Goal: Transaction & Acquisition: Subscribe to service/newsletter

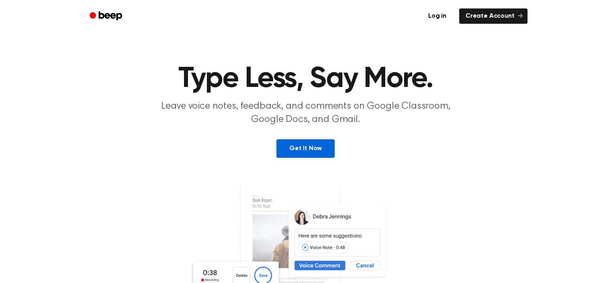
click at [304, 147] on link "Get It Now" at bounding box center [306, 148] width 58 height 18
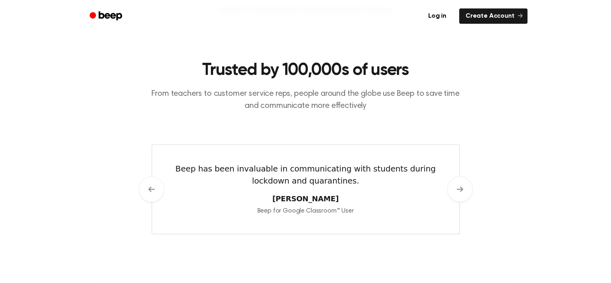
scroll to position [362, 0]
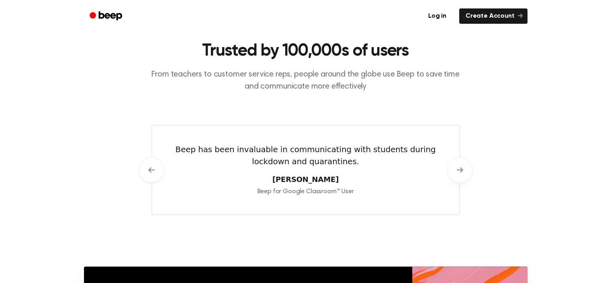
click at [460, 172] on icon at bounding box center [460, 169] width 6 height 6
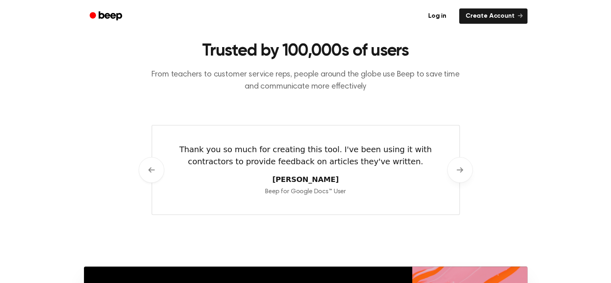
click at [460, 172] on icon at bounding box center [460, 169] width 6 height 6
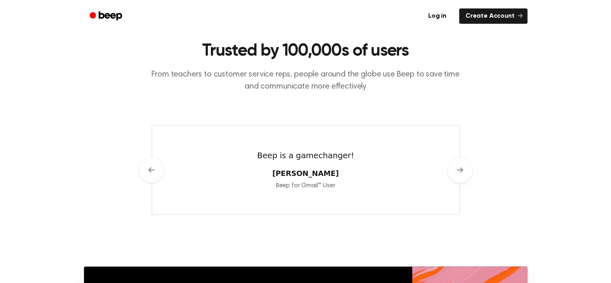
click at [460, 172] on icon at bounding box center [460, 169] width 6 height 6
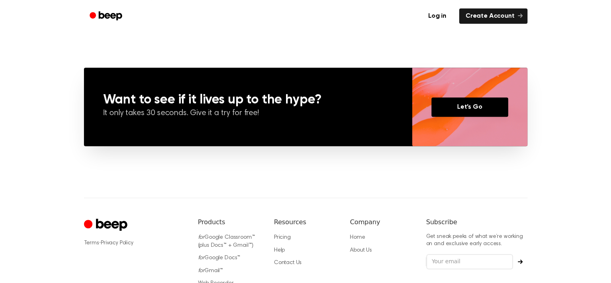
scroll to position [563, 0]
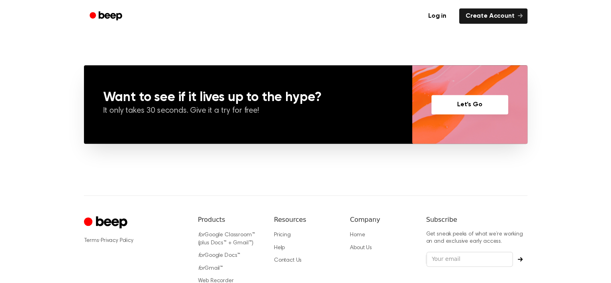
click at [465, 106] on link "Let’s Go" at bounding box center [470, 104] width 77 height 19
